Goal: Task Accomplishment & Management: Use online tool/utility

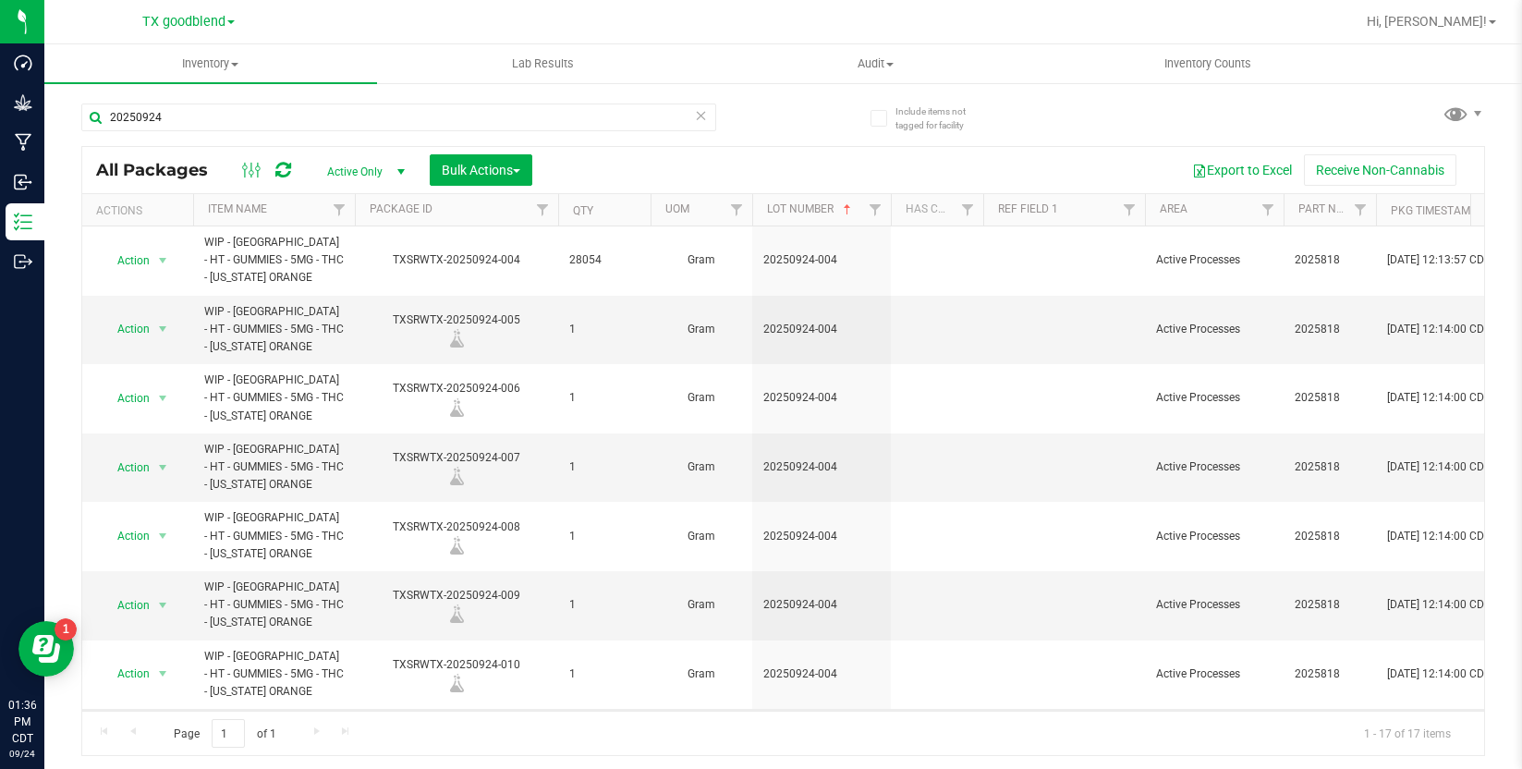
scroll to position [185, 0]
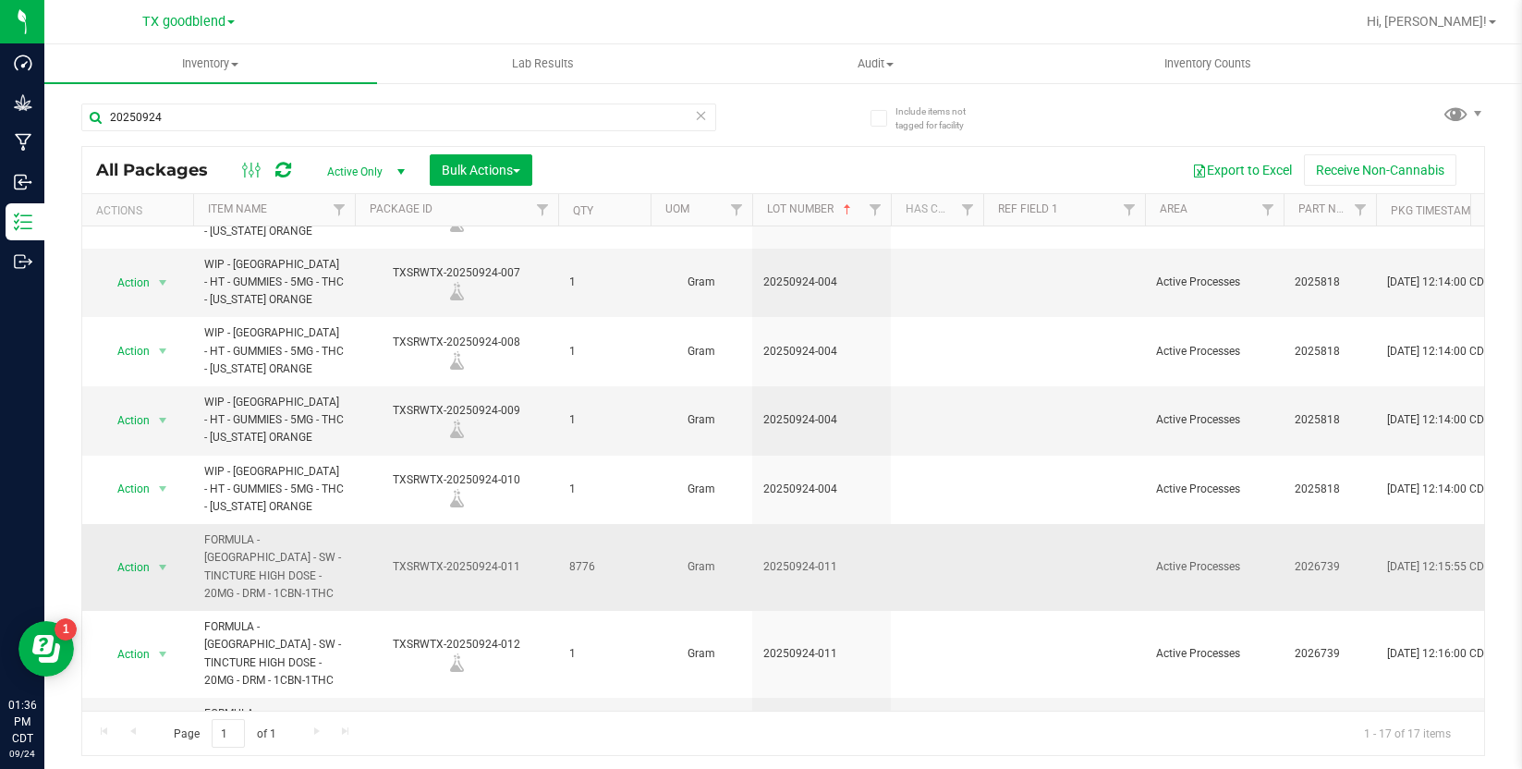
click at [600, 586] on td "8776" at bounding box center [604, 567] width 92 height 87
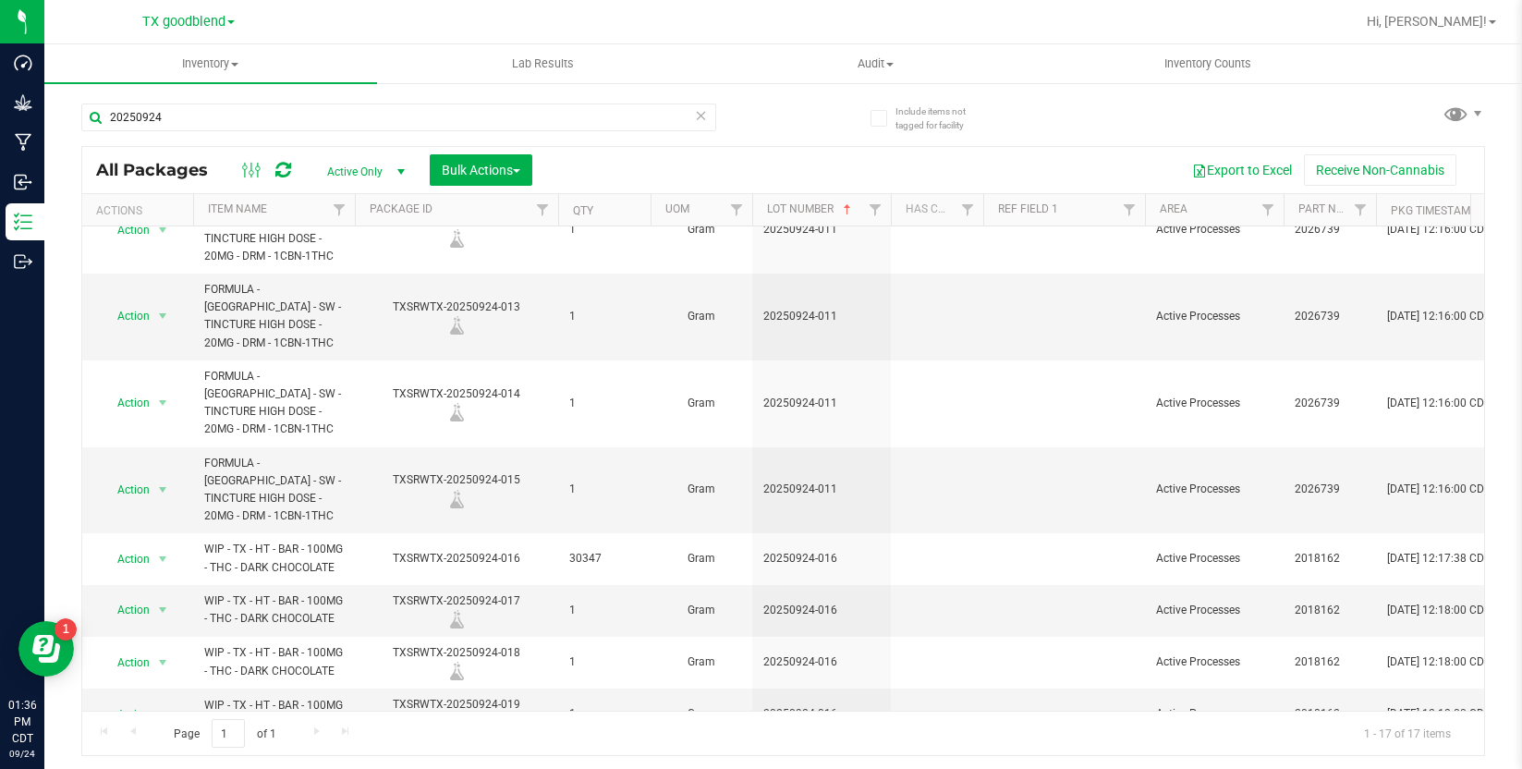
scroll to position [615, 0]
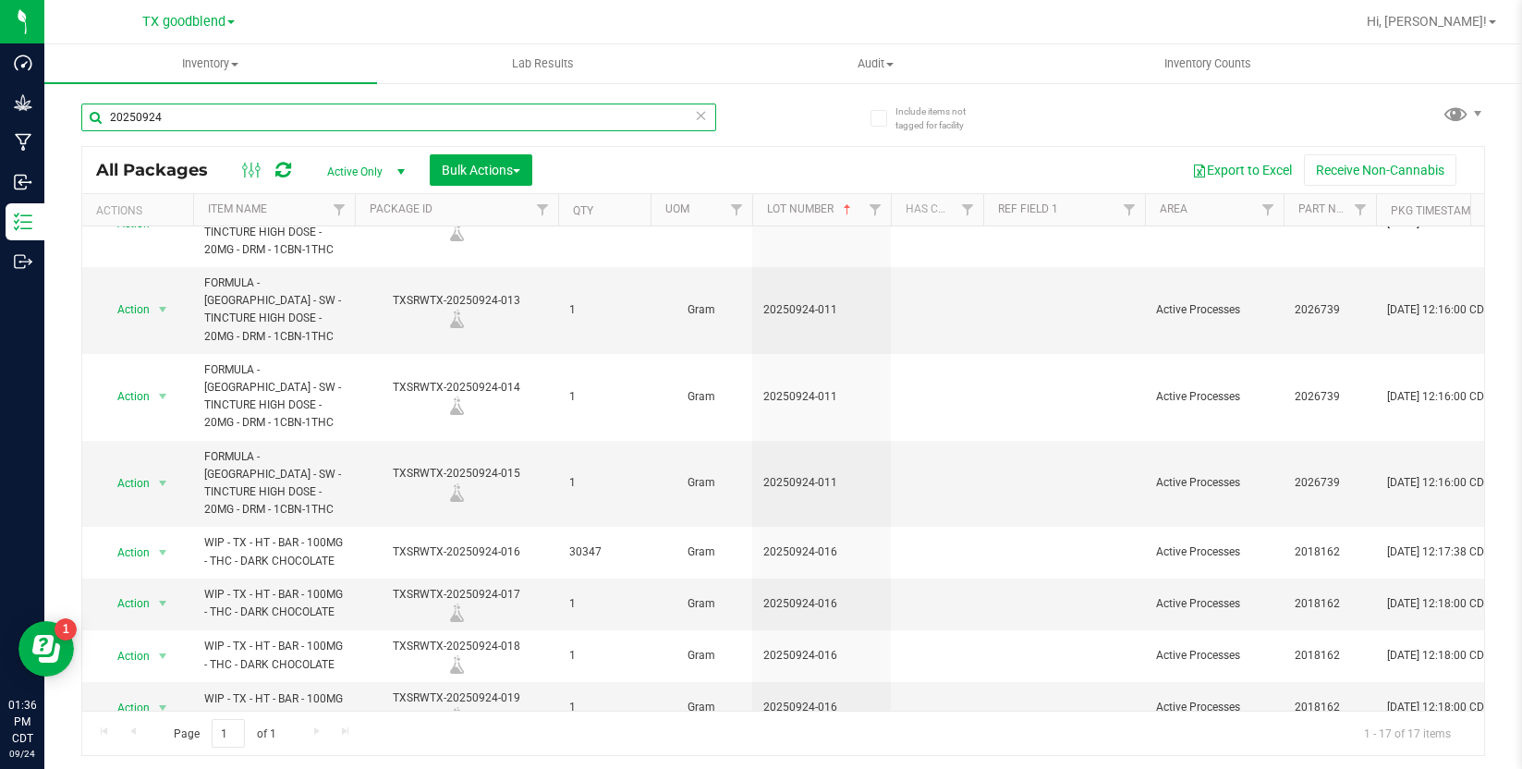
click at [455, 122] on input "20250924" at bounding box center [398, 117] width 635 height 28
type input "20250918"
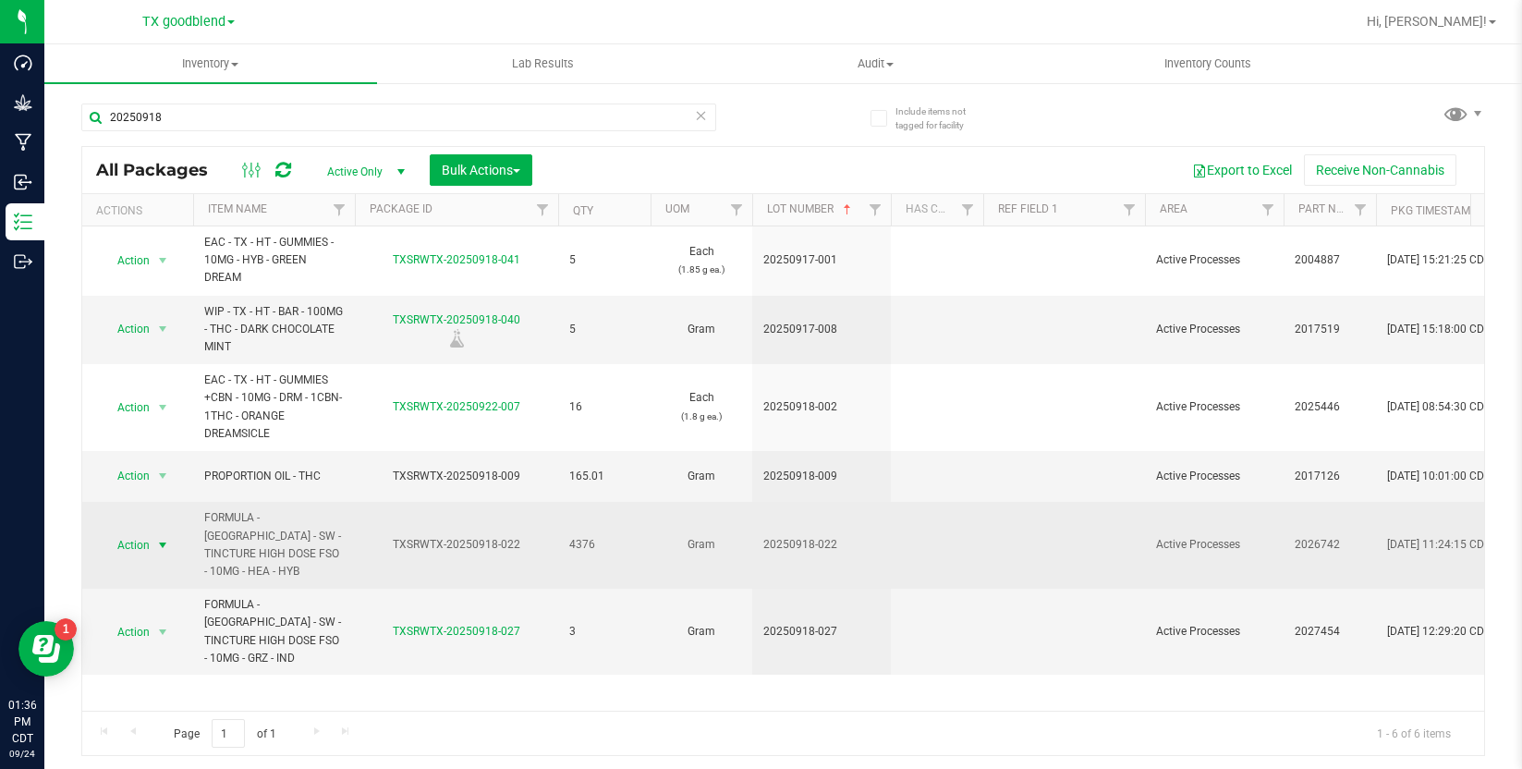
click at [128, 532] on span "Action" at bounding box center [126, 545] width 50 height 26
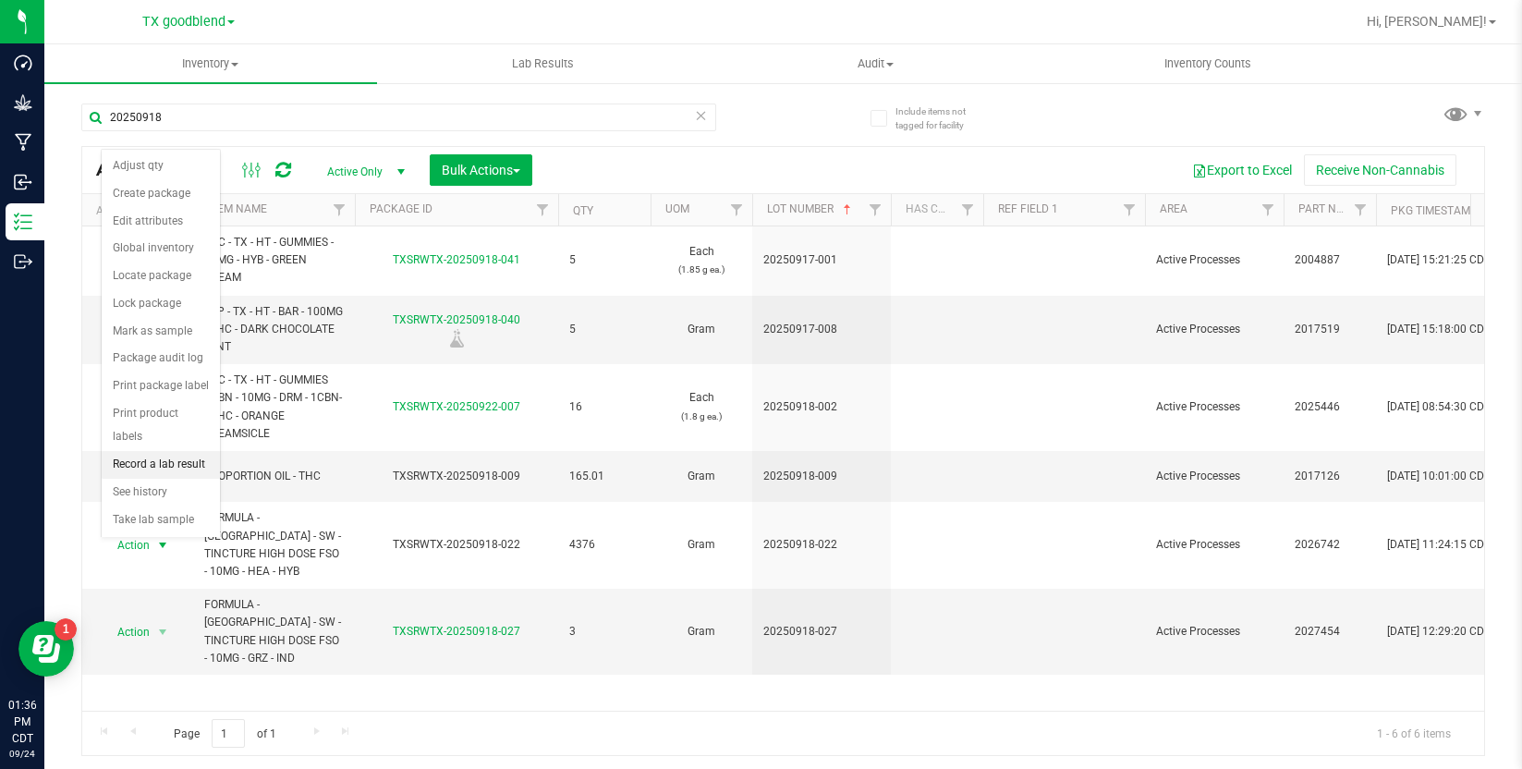
click at [158, 451] on li "Record a lab result" at bounding box center [161, 465] width 118 height 28
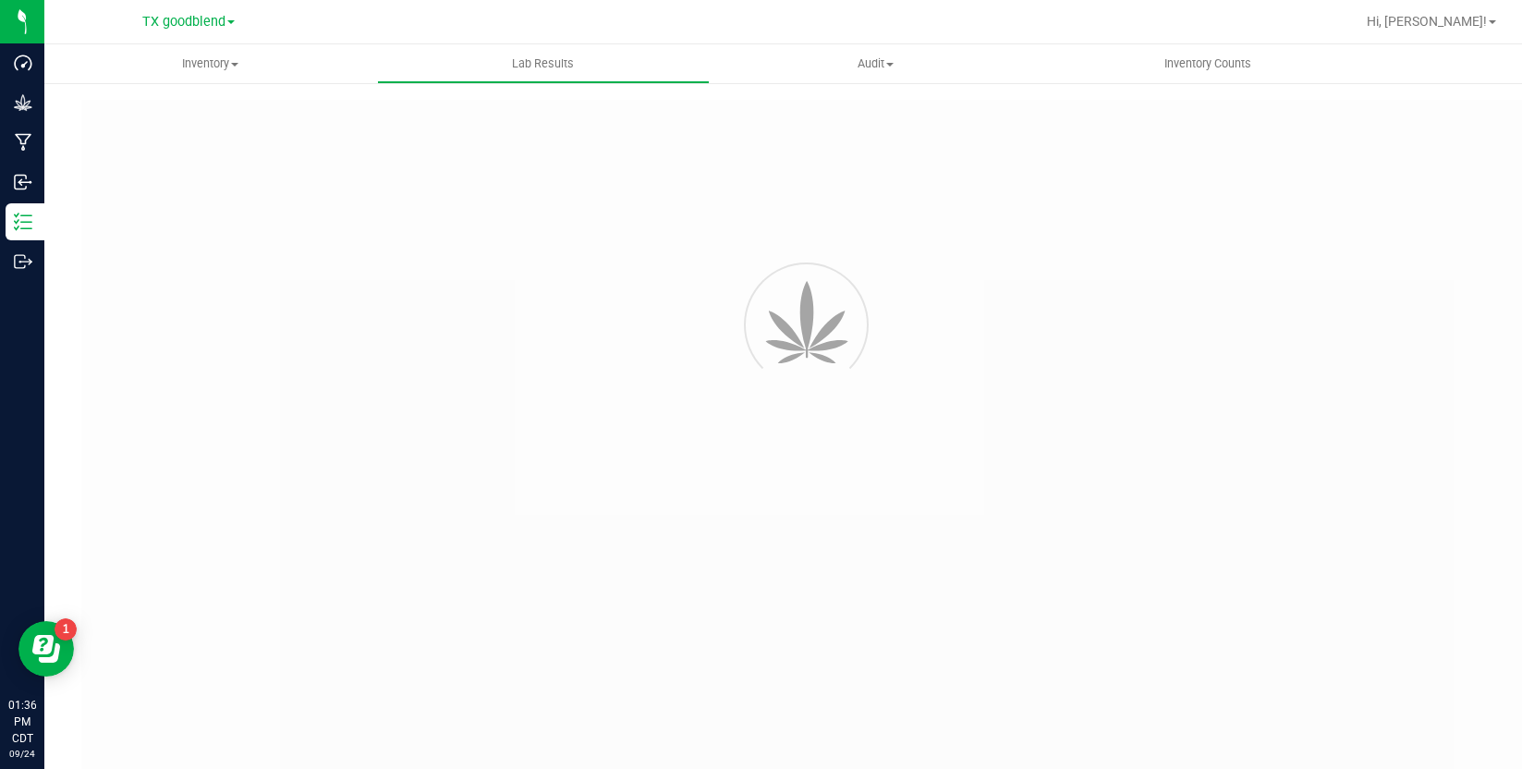
type input "TXSRWTX-20250918-022"
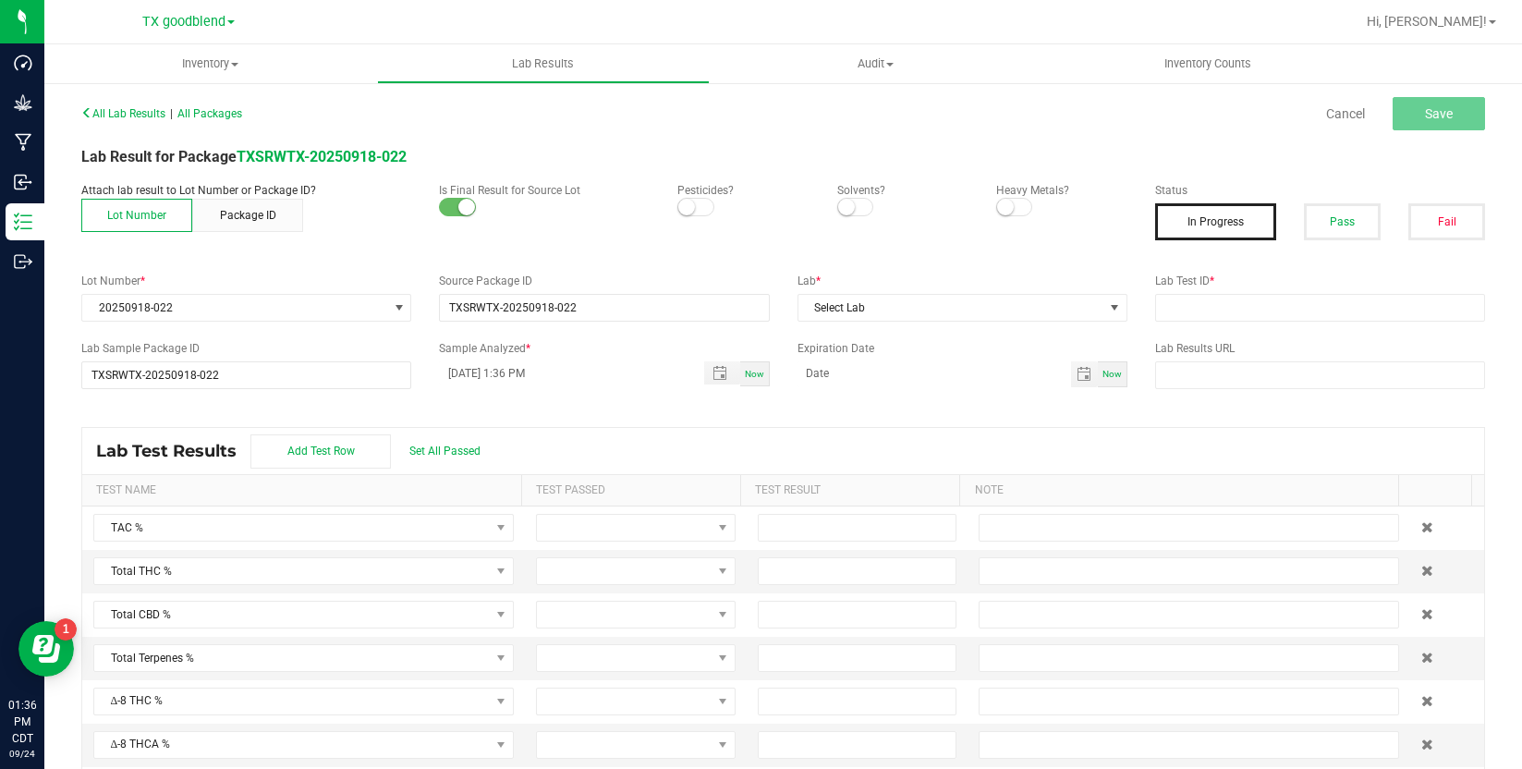
click at [692, 209] on span at bounding box center [695, 207] width 37 height 18
click at [840, 210] on small at bounding box center [846, 207] width 17 height 17
click at [1013, 204] on span at bounding box center [1014, 207] width 37 height 18
click at [1319, 221] on button "Pass" at bounding box center [1341, 221] width 77 height 37
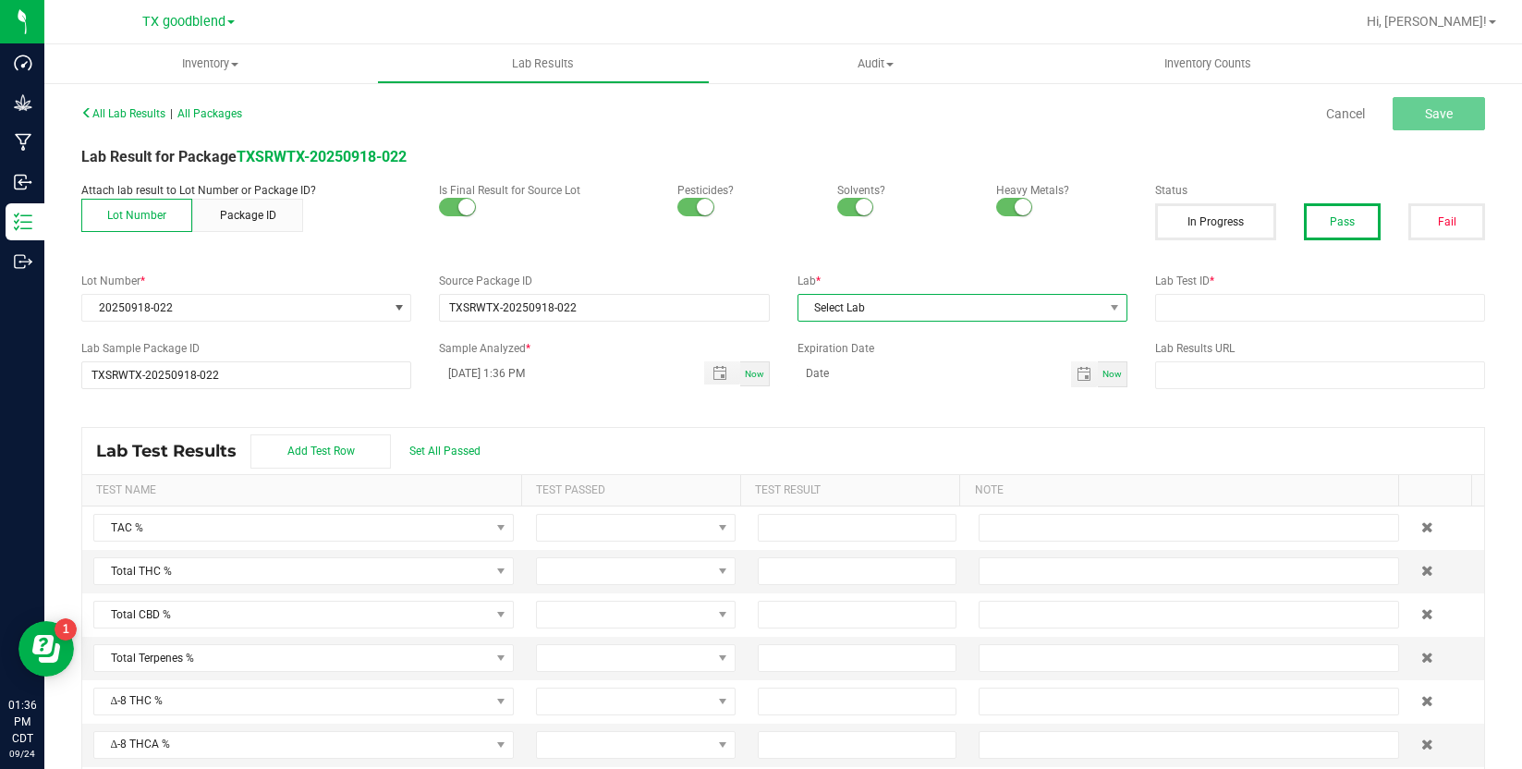
click at [1012, 309] on span "Select Lab" at bounding box center [950, 308] width 305 height 26
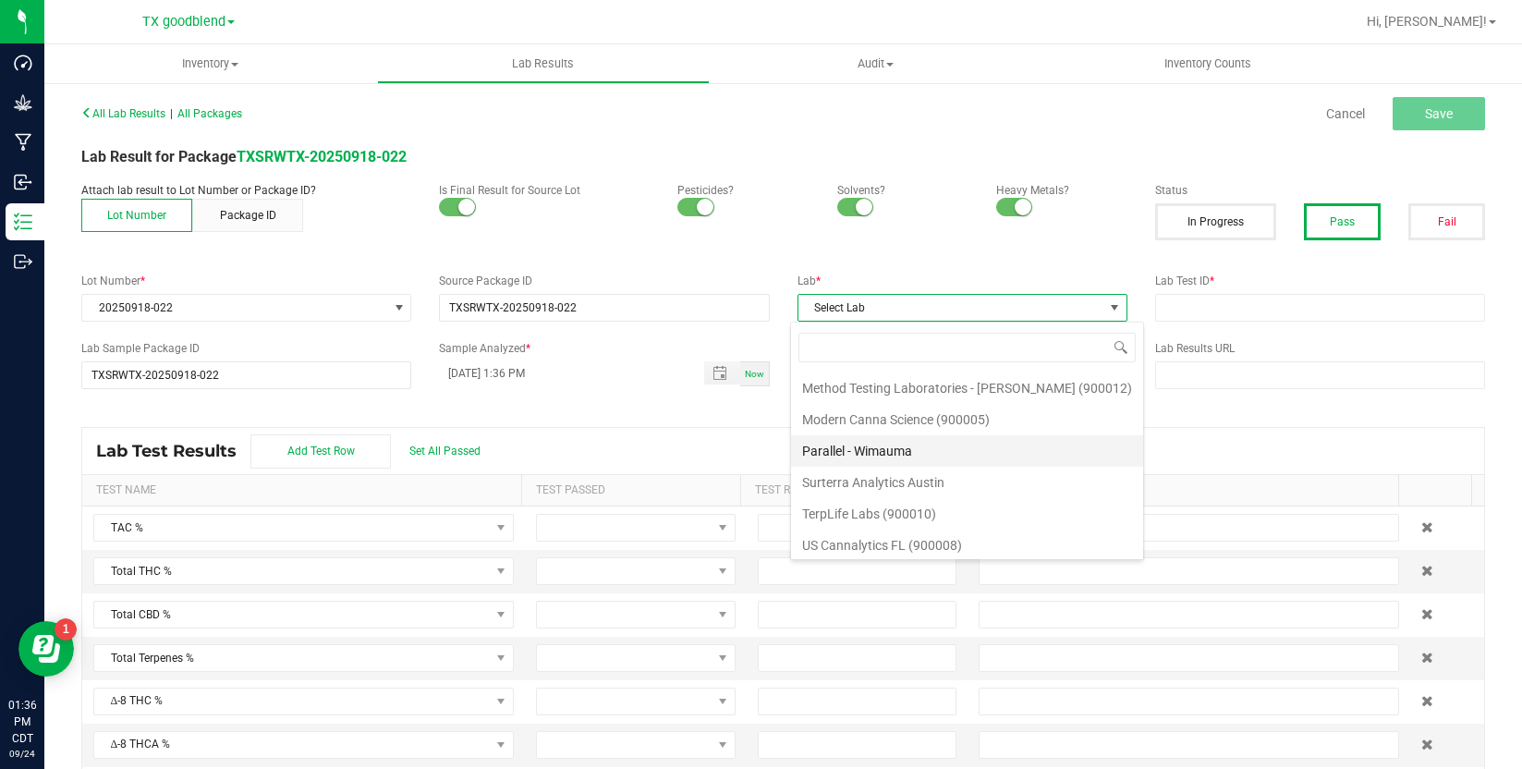
scroll to position [475, 0]
click at [945, 474] on li "Surterra Analytics Austin" at bounding box center [967, 477] width 352 height 31
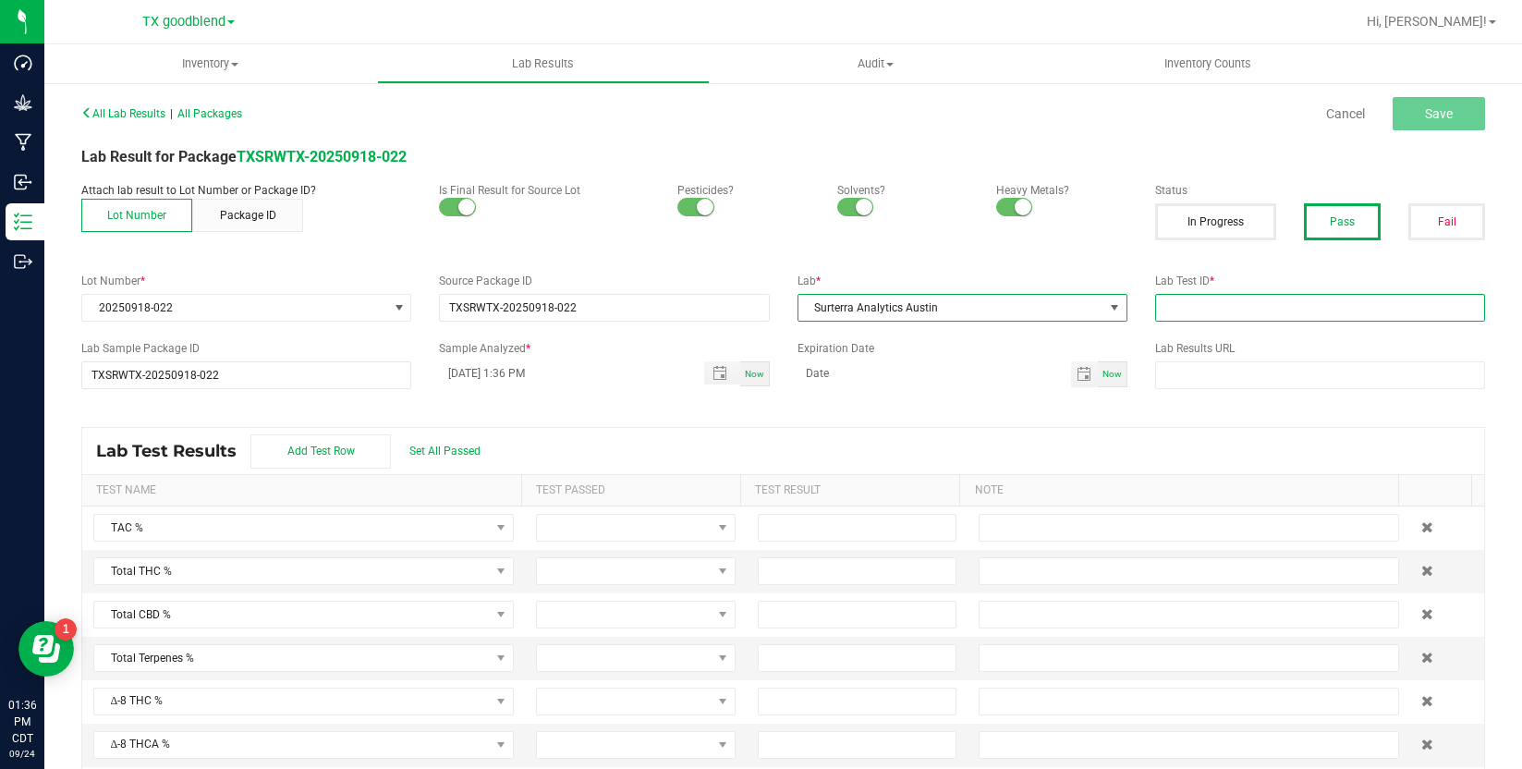
click at [1167, 313] on input "text" at bounding box center [1320, 308] width 330 height 28
type input "20250918-022"
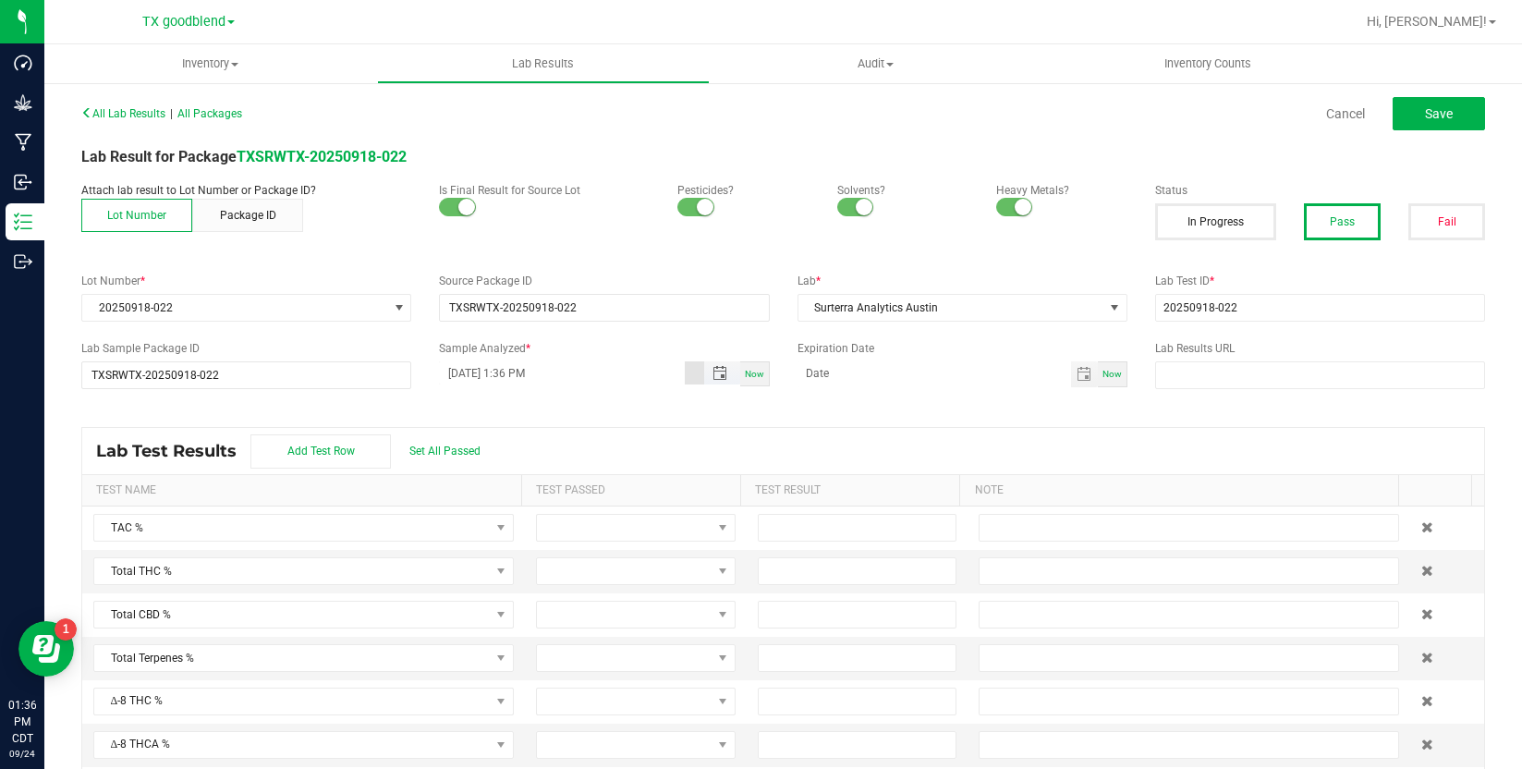
click at [472, 375] on input "[DATE] 1:36 PM" at bounding box center [561, 372] width 245 height 23
type input "[DATE] 1:36 PM"
click at [468, 443] on div "Lab Test Results Add Test Row Set All Passed" at bounding box center [782, 451] width 1401 height 46
click at [467, 450] on span "Set All Passed" at bounding box center [444, 450] width 71 height 13
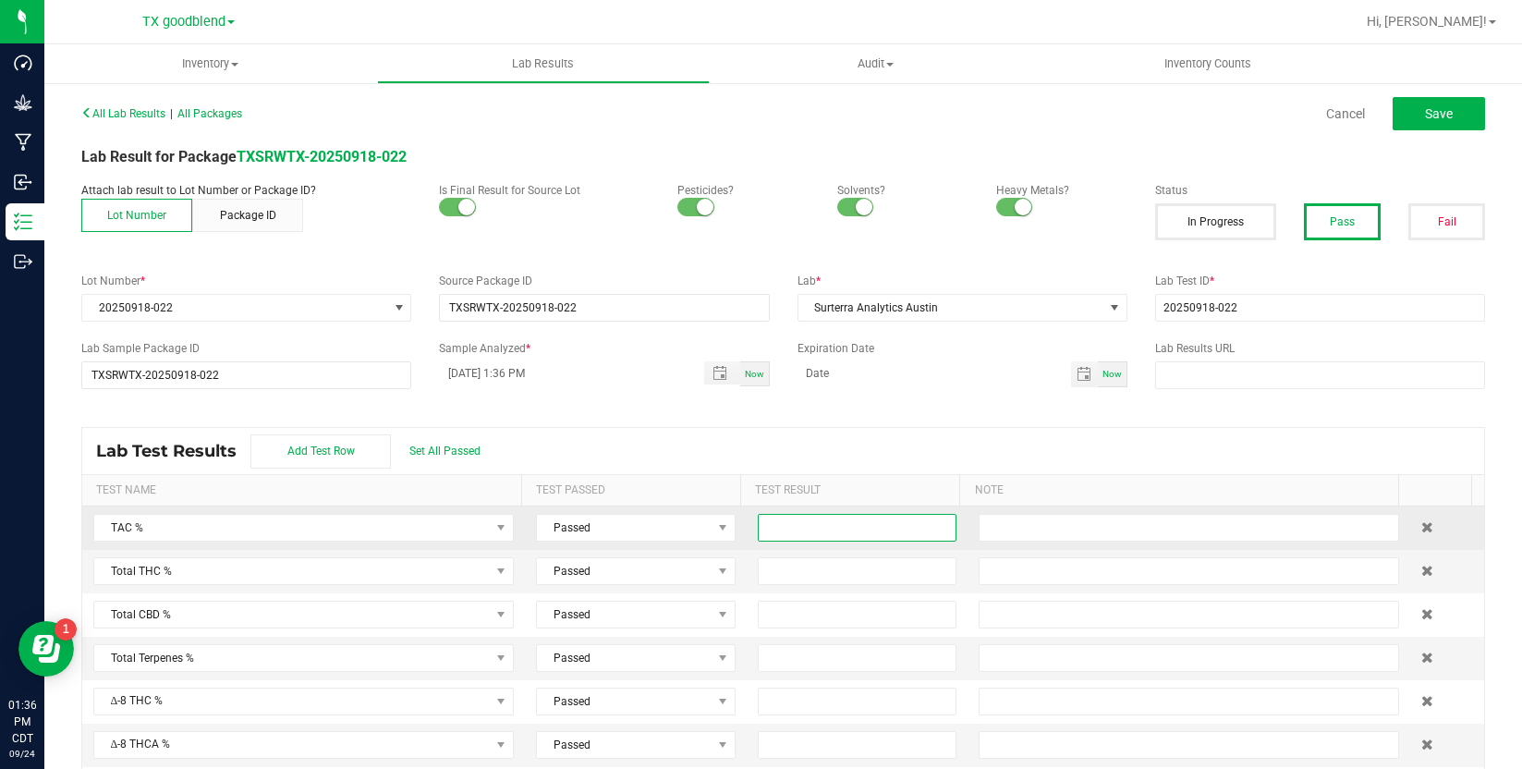
click at [830, 524] on input at bounding box center [857, 528] width 198 height 26
type input "0.9800"
click at [830, 576] on input at bounding box center [857, 571] width 198 height 26
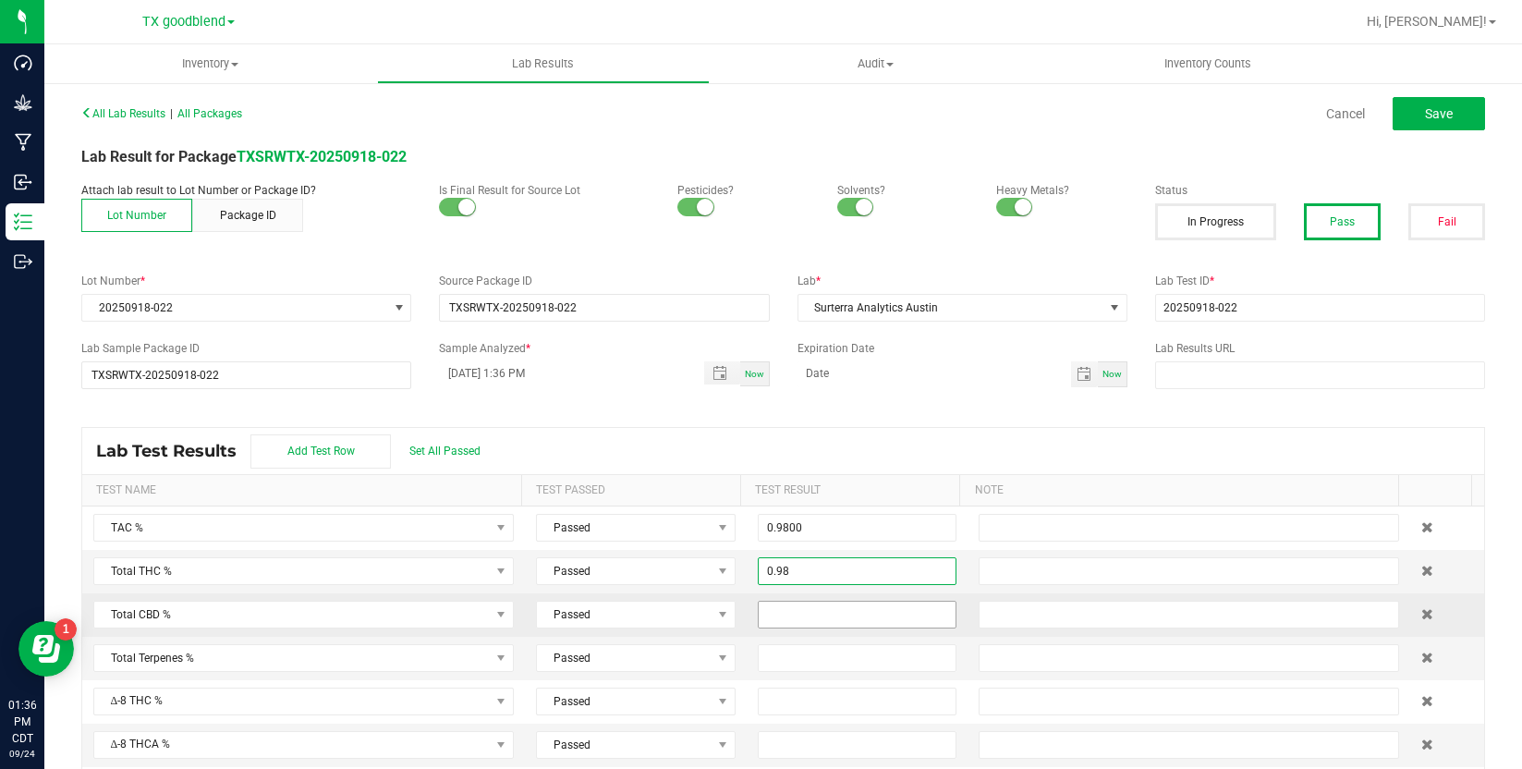
type input "0.9800"
click at [825, 616] on input at bounding box center [857, 614] width 198 height 26
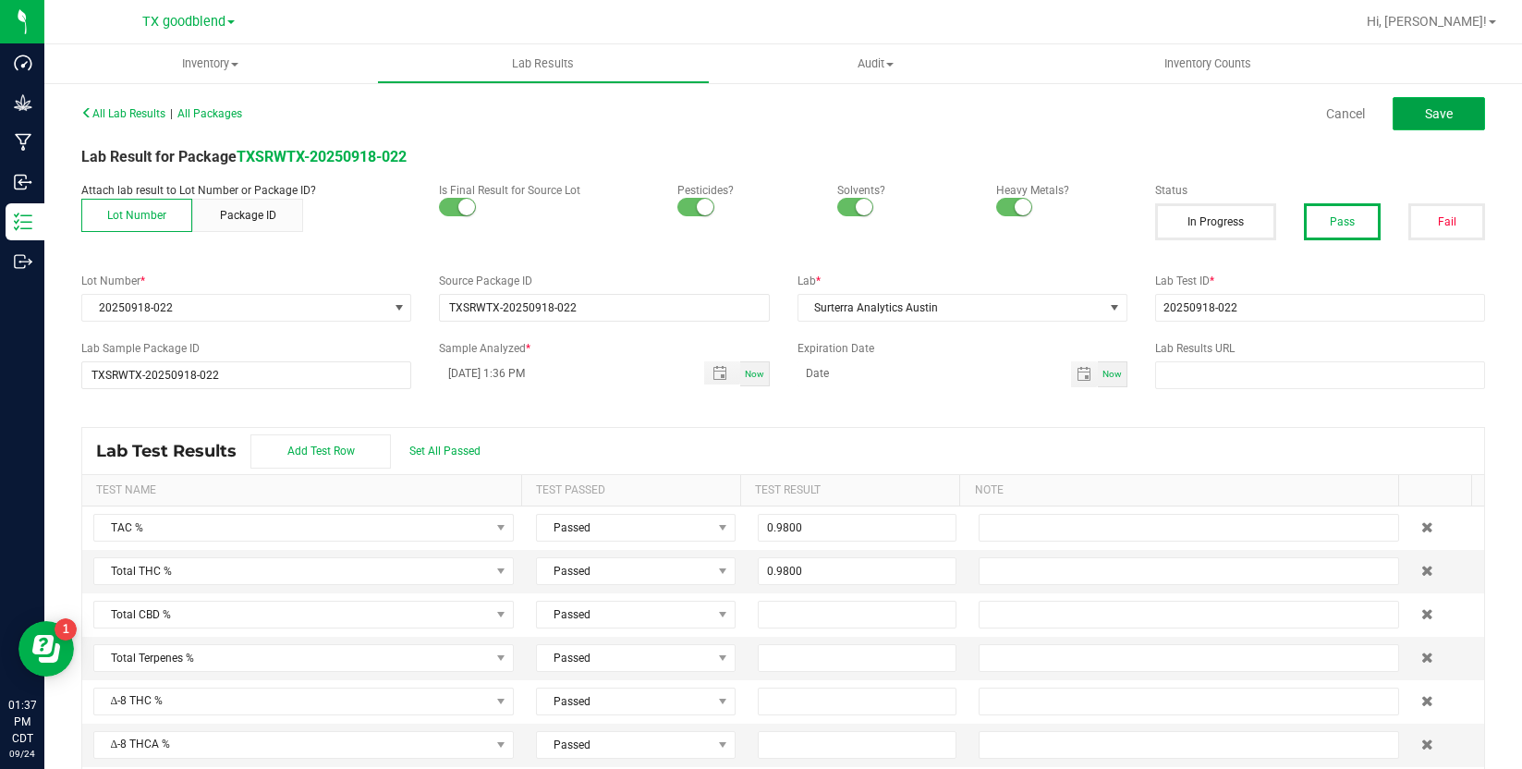
click at [1408, 110] on button "Save" at bounding box center [1438, 113] width 92 height 33
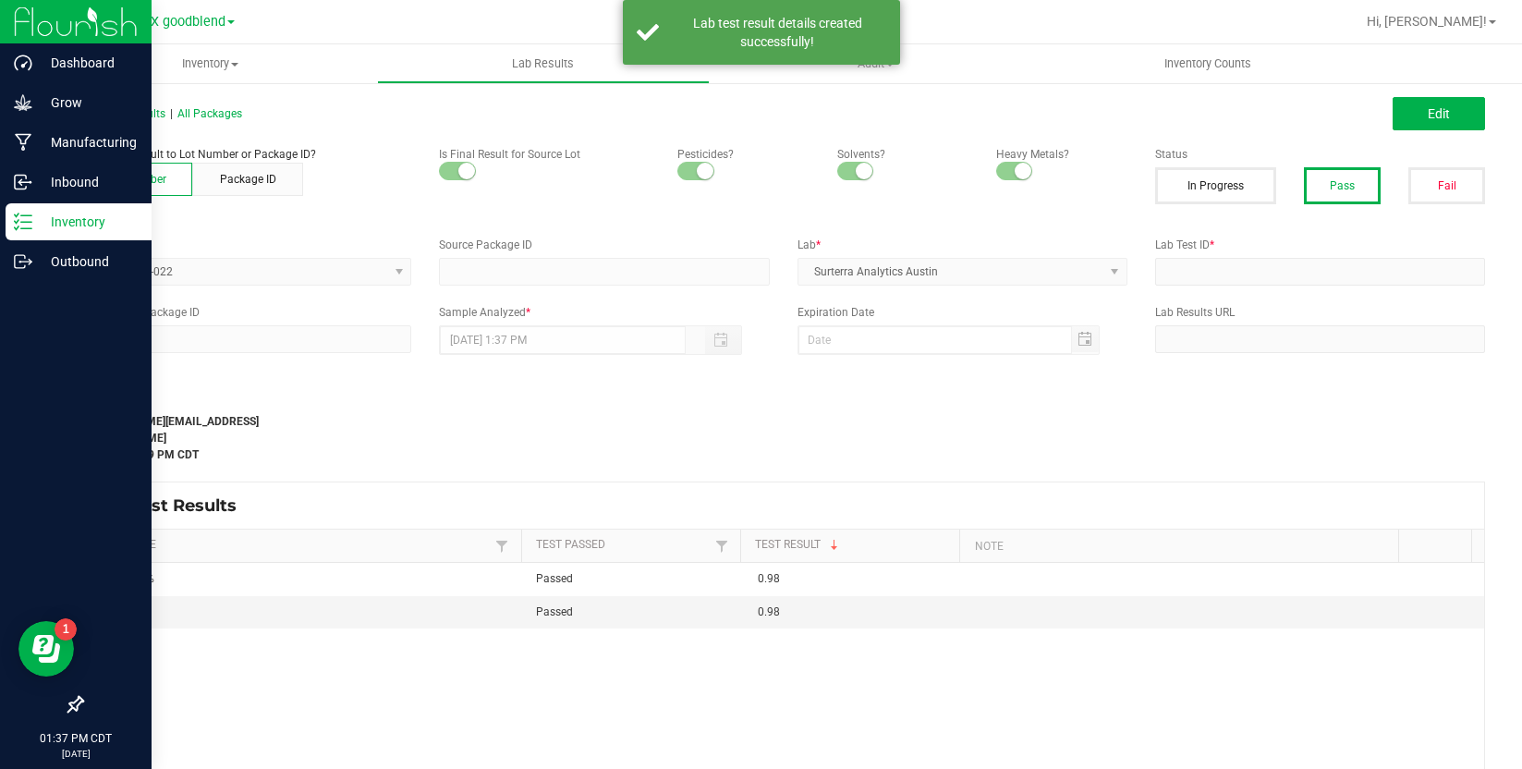
type input "TXSRWTX-20250918-022"
type input "20250918-022"
type input "TXSRWTX-20250918-022"
type input "[DATE] 1:36 PM"
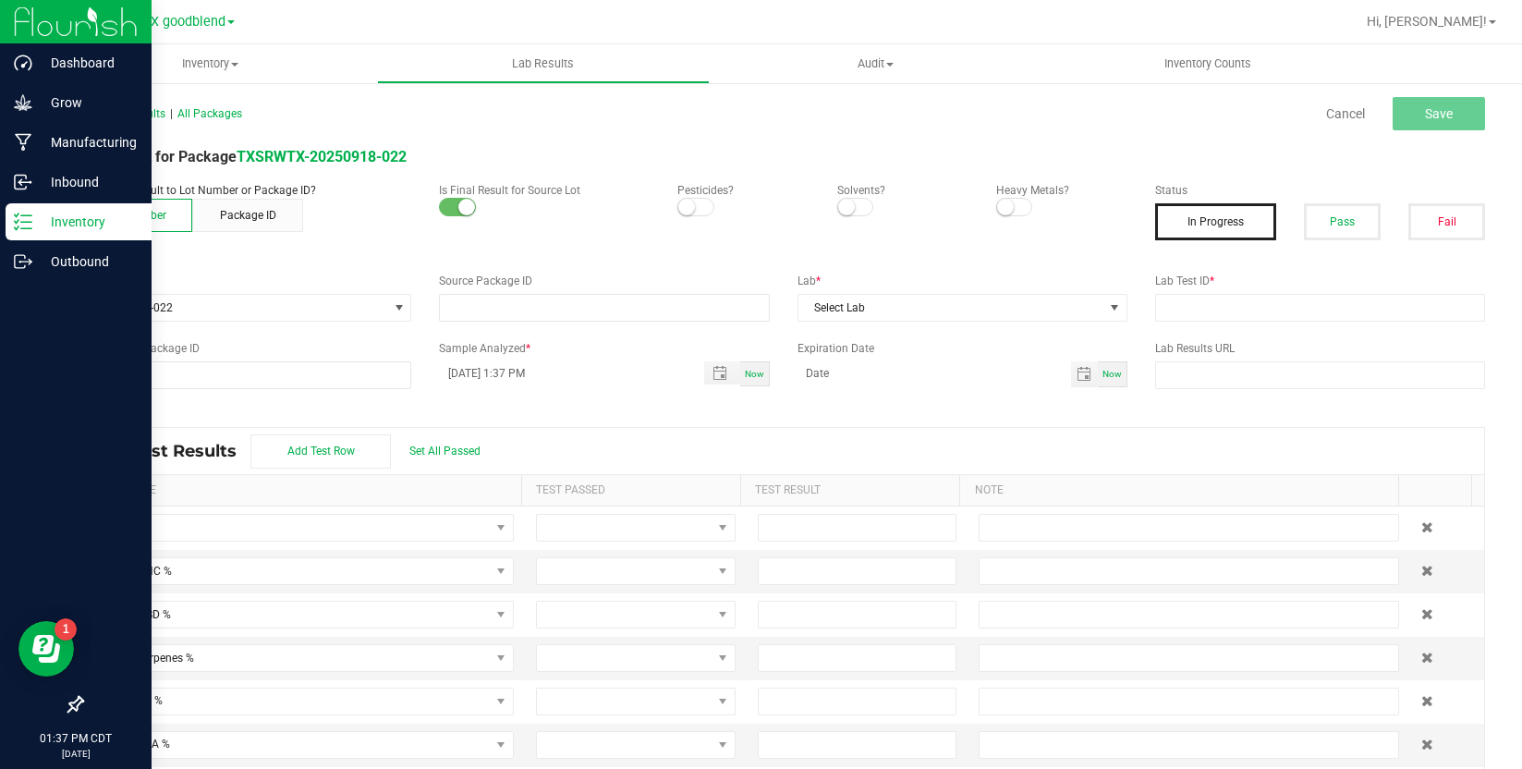
type input "TXSRWTX-20250918-022"
